Goal: Transaction & Acquisition: Obtain resource

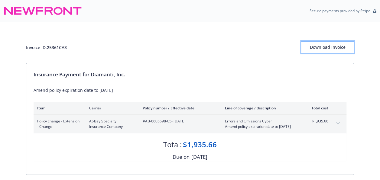
click at [345, 48] on div "Download Invoice" at bounding box center [327, 47] width 53 height 12
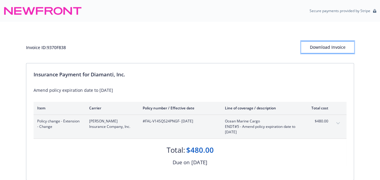
click at [317, 46] on div "Download Invoice" at bounding box center [327, 47] width 53 height 12
